Goal: Transaction & Acquisition: Purchase product/service

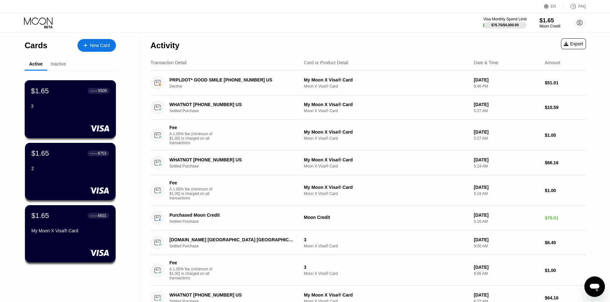
click at [65, 109] on div "3" at bounding box center [70, 106] width 78 height 5
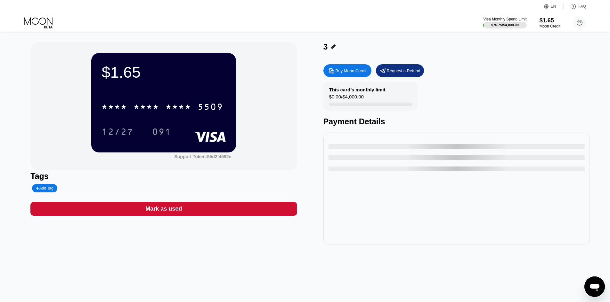
click at [42, 27] on icon at bounding box center [39, 22] width 30 height 11
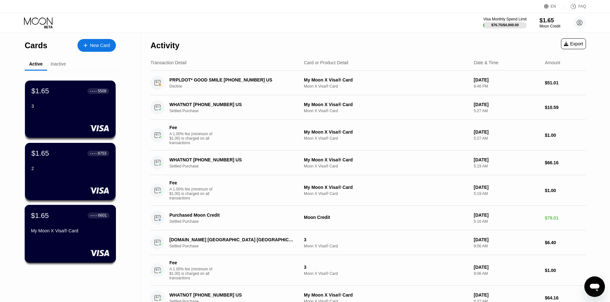
click at [89, 236] on div "My Moon X Visa® Card" at bounding box center [70, 233] width 78 height 8
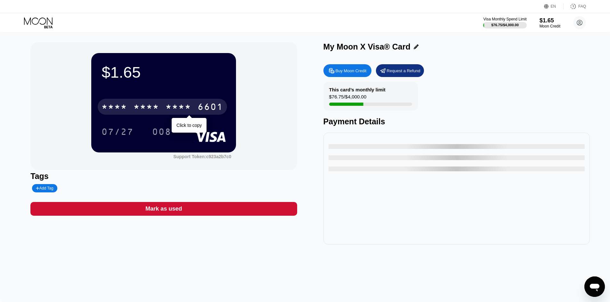
click at [195, 107] on div "* * * * * * * * * * * * 6601" at bounding box center [162, 107] width 129 height 16
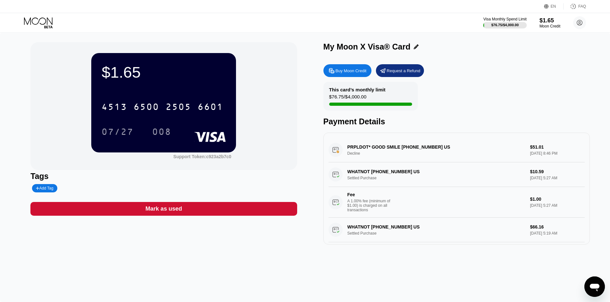
click at [45, 26] on icon at bounding box center [39, 22] width 30 height 11
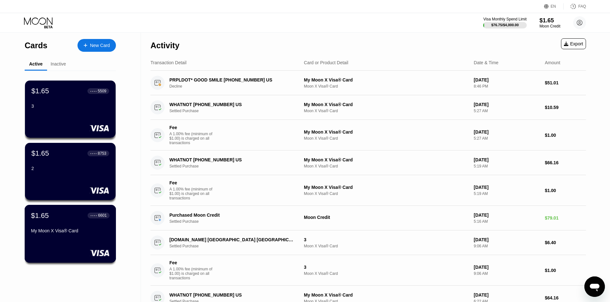
click at [80, 229] on div "$1.65 ● ● ● ● 6601 My Moon X Visa® Card" at bounding box center [70, 224] width 78 height 25
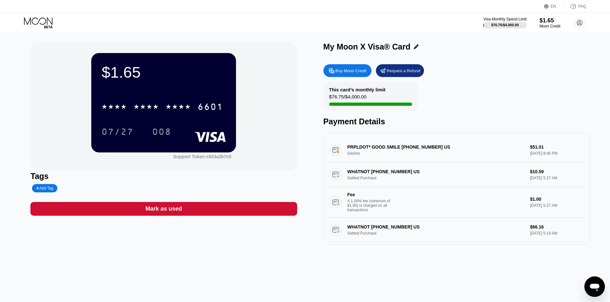
click at [350, 72] on div "Buy Moon Credit" at bounding box center [350, 70] width 31 height 5
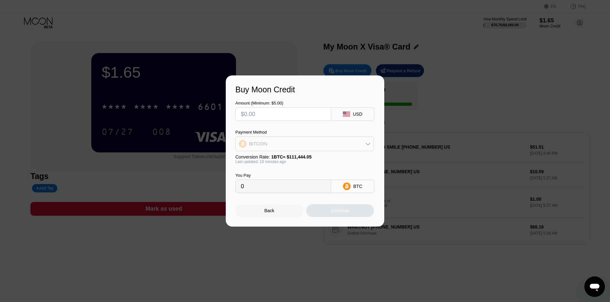
click at [310, 146] on div "BITCOIN" at bounding box center [305, 144] width 138 height 13
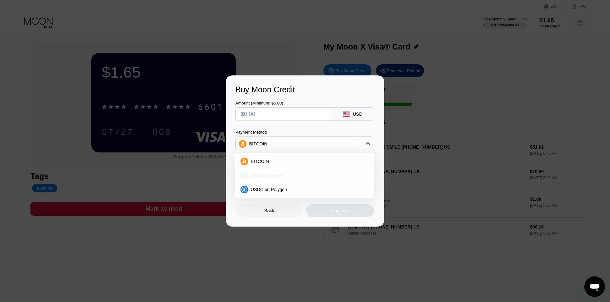
click at [294, 175] on div "USDT on TRON" at bounding box center [308, 175] width 121 height 5
type input "0.00"
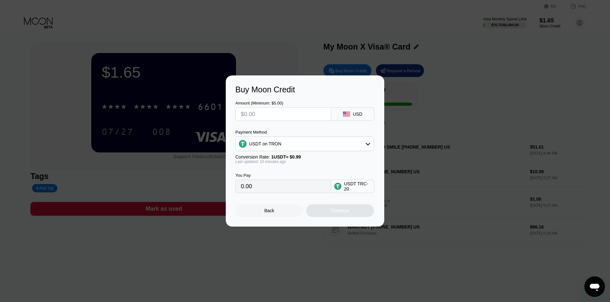
click at [274, 117] on input "text" at bounding box center [283, 114] width 85 height 13
type input "$35"
type input "35.35"
type input "$35"
click at [333, 213] on div "Continue" at bounding box center [340, 210] width 18 height 5
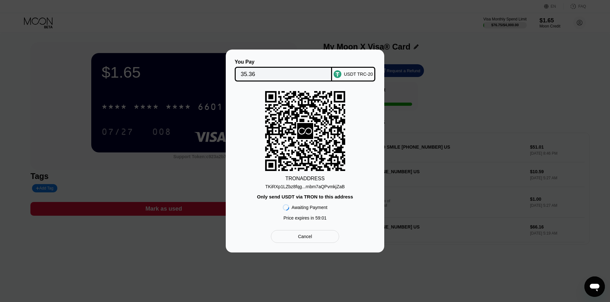
click at [326, 187] on div "TKiRXp1LZbz8fqg...rnbm7aQPvmkjZaB" at bounding box center [304, 186] width 79 height 5
click at [249, 72] on input "35.36" at bounding box center [283, 74] width 85 height 13
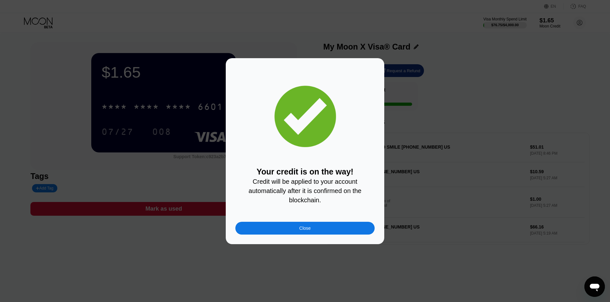
click at [325, 231] on div "Close" at bounding box center [304, 228] width 139 height 13
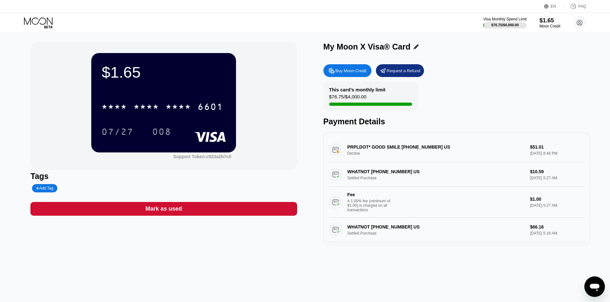
click at [37, 21] on icon at bounding box center [39, 22] width 30 height 11
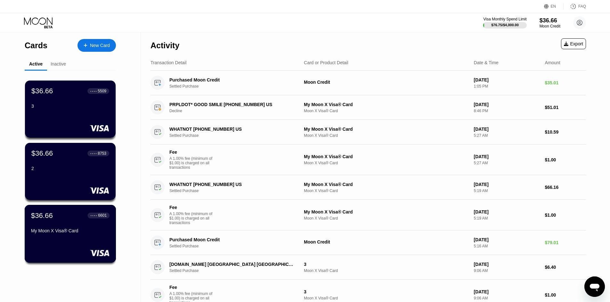
click at [93, 233] on div "My Moon X Visa® Card" at bounding box center [70, 231] width 78 height 5
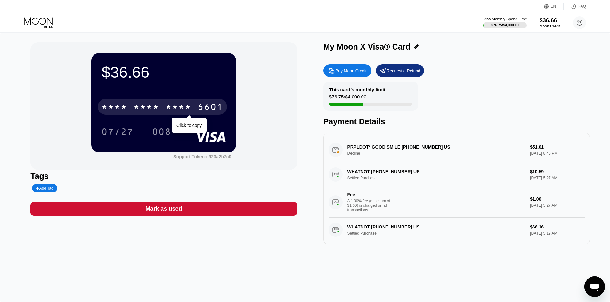
click at [205, 101] on div "* * * * * * * * * * * * 6601" at bounding box center [162, 107] width 129 height 16
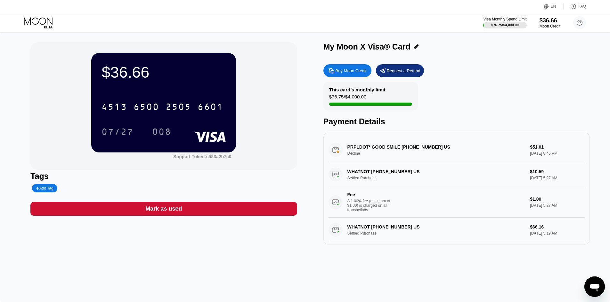
click at [23, 22] on div "Visa Monthly Spend Limit $76.75 / $4,000.00 $36.66 Moon Credit [PERSON_NAME] [P…" at bounding box center [305, 22] width 610 height 19
click at [28, 22] on icon at bounding box center [38, 20] width 28 height 7
